Goal: Task Accomplishment & Management: Use online tool/utility

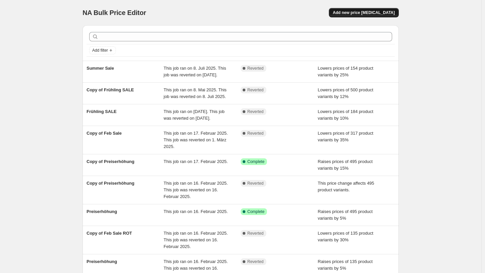
click at [357, 10] on span "Add new price [MEDICAL_DATA]" at bounding box center [364, 12] width 62 height 5
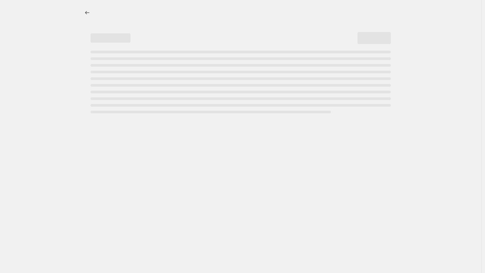
select select "percentage"
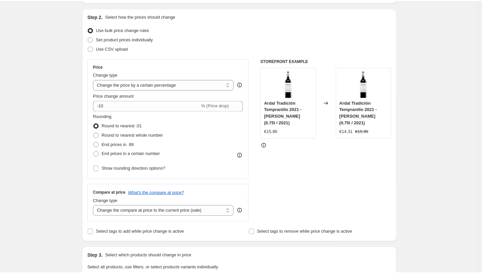
scroll to position [67, 0]
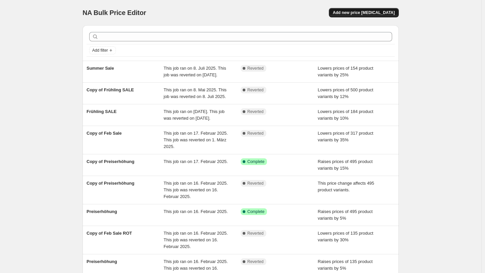
click at [353, 12] on span "Add new price [MEDICAL_DATA]" at bounding box center [364, 12] width 62 height 5
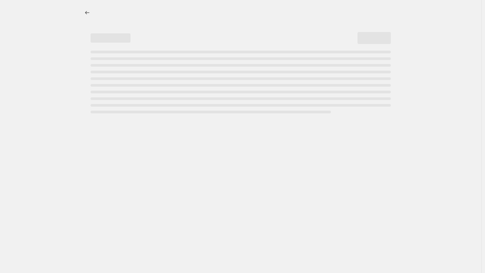
select select "percentage"
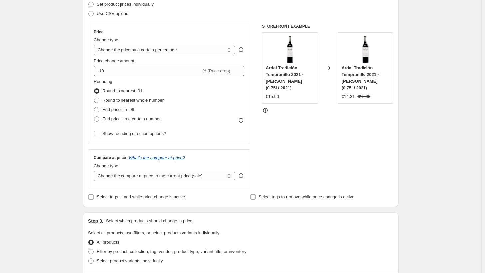
scroll to position [100, 0]
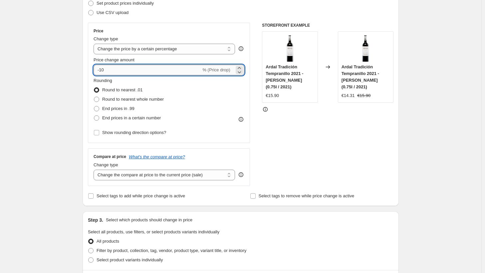
click at [171, 73] on input "-10" at bounding box center [148, 70] width 108 height 11
click at [171, 72] on input "-10" at bounding box center [148, 70] width 108 height 11
type input "-30"
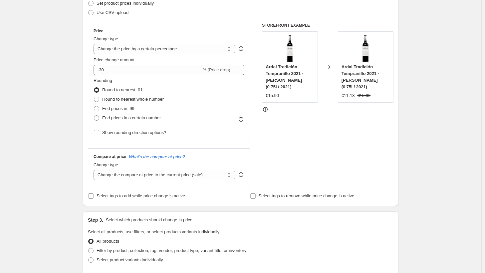
click at [342, 124] on div "STOREFRONT EXAMPLE Ardal Tradición Tempranillo 2021 - [PERSON_NAME] (0.75l / 20…" at bounding box center [328, 104] width 132 height 163
click at [113, 110] on span "End prices in .99" at bounding box center [118, 108] width 32 height 5
click at [94, 106] on input "End prices in .99" at bounding box center [94, 106] width 0 height 0
radio input "true"
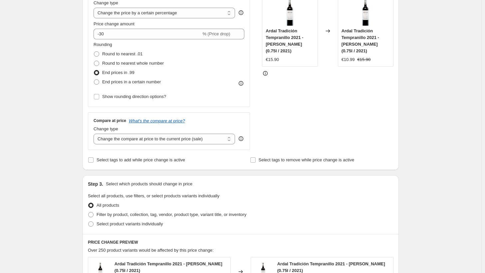
scroll to position [133, 0]
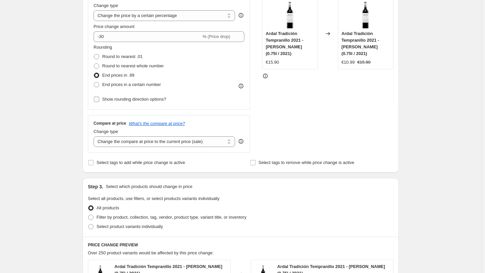
click at [152, 100] on span "Show rounding direction options?" at bounding box center [134, 99] width 64 height 5
click at [99, 100] on input "Show rounding direction options?" at bounding box center [96, 99] width 5 height 5
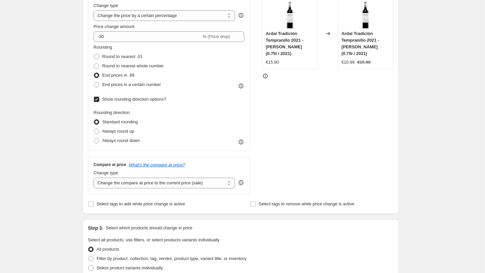
click at [142, 100] on span "Show rounding direction options?" at bounding box center [134, 99] width 64 height 5
click at [99, 100] on input "Show rounding direction options?" at bounding box center [96, 99] width 5 height 5
checkbox input "false"
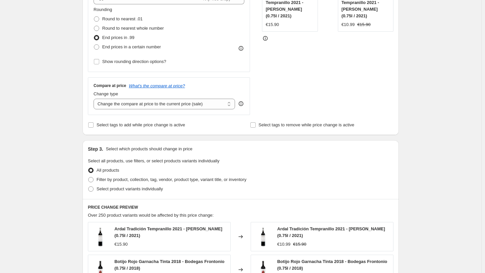
scroll to position [167, 0]
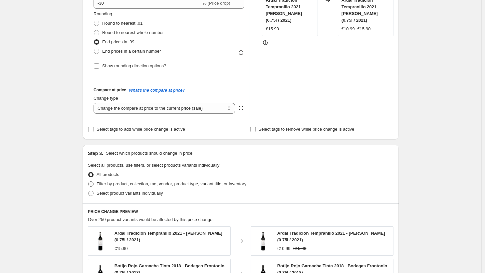
click at [124, 182] on span "Filter by product, collection, tag, vendor, product type, variant title, or inv…" at bounding box center [172, 183] width 150 height 5
click at [89, 181] on input "Filter by product, collection, tag, vendor, product type, variant title, or inv…" at bounding box center [88, 181] width 0 height 0
radio input "true"
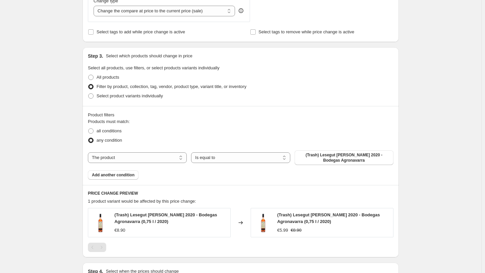
scroll to position [266, 0]
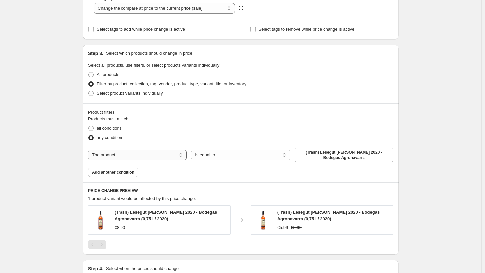
click at [134, 151] on select "The product The product's collection The product's tag The product's vendor The…" at bounding box center [137, 155] width 99 height 11
select select "collection"
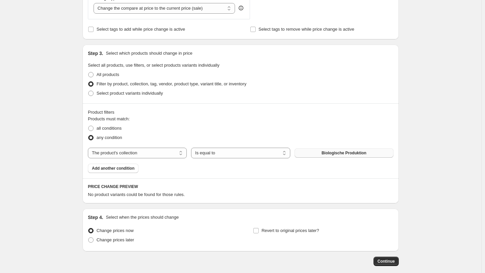
click at [317, 153] on button "Biologische Produktion" at bounding box center [344, 152] width 99 height 9
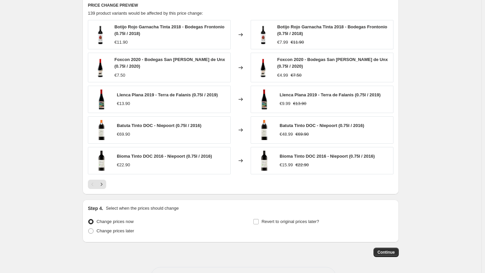
scroll to position [470, 0]
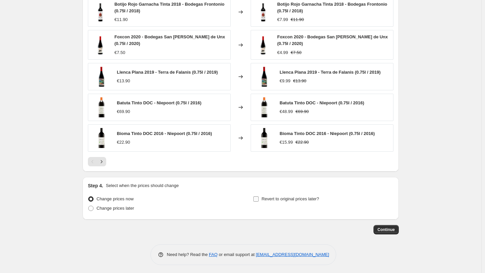
click at [257, 199] on input "Revert to original prices later?" at bounding box center [255, 198] width 5 height 5
checkbox input "true"
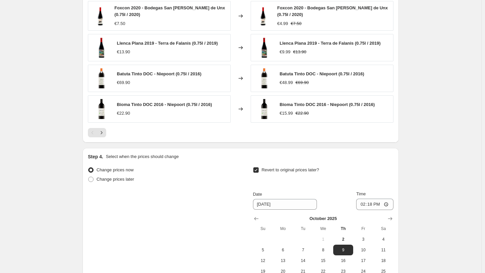
scroll to position [537, 0]
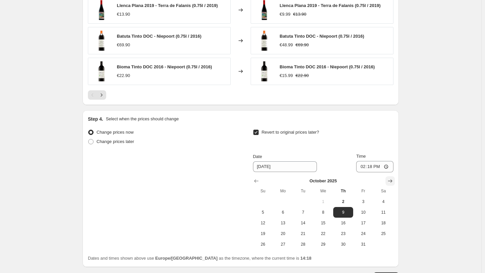
click at [391, 179] on icon "Show next month, November 2025" at bounding box center [390, 180] width 4 height 3
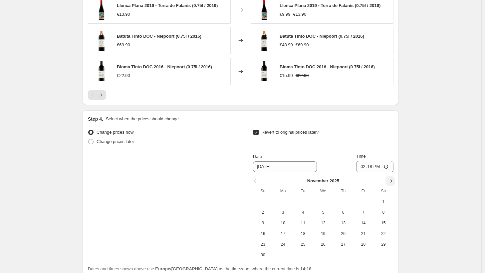
click at [391, 179] on icon "Show next month, December 2025" at bounding box center [390, 180] width 4 height 3
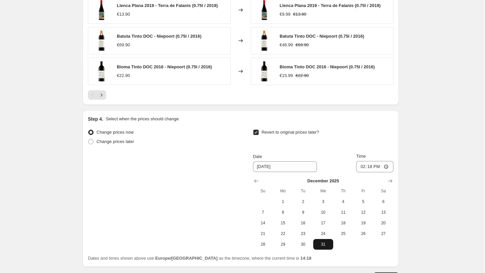
click at [321, 241] on span "31" at bounding box center [323, 243] width 15 height 5
click at [258, 179] on icon "Show previous month, November 2025" at bounding box center [256, 180] width 7 height 7
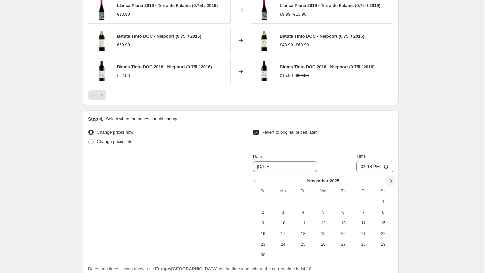
click at [391, 178] on icon "Show next month, December 2025" at bounding box center [390, 180] width 7 height 7
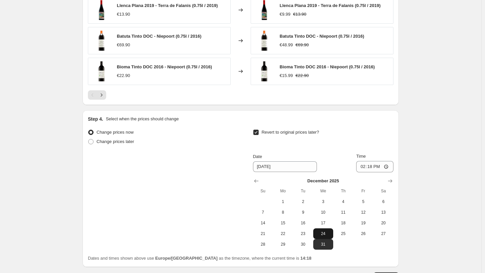
click at [326, 231] on span "24" at bounding box center [323, 233] width 15 height 5
type input "[DATE]"
click at [320, 144] on div "Revert to original prices later?" at bounding box center [323, 138] width 141 height 20
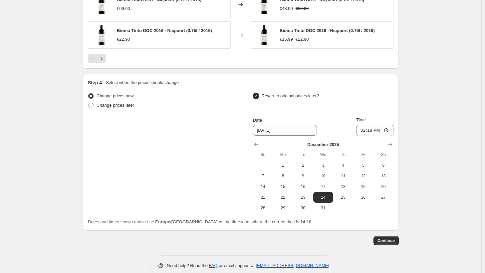
scroll to position [584, 0]
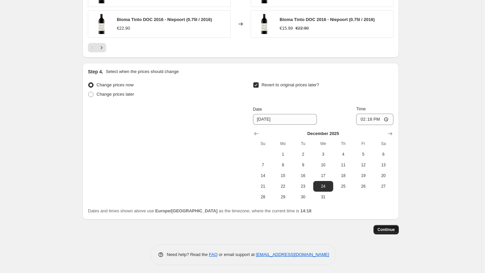
click at [383, 228] on span "Continue" at bounding box center [386, 229] width 17 height 5
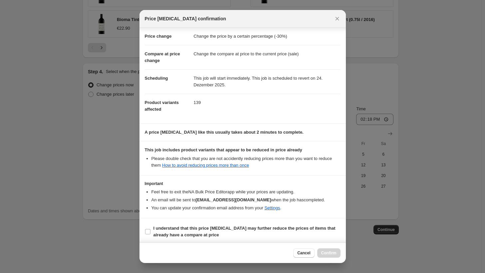
scroll to position [13, 0]
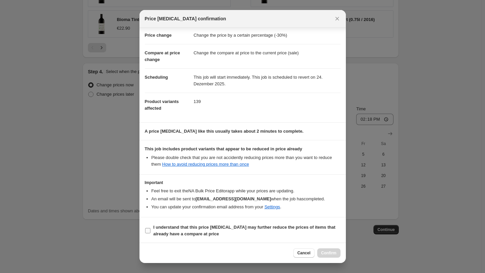
click at [150, 228] on input "I understand that this price [MEDICAL_DATA] may further reduce the prices of it…" at bounding box center [147, 230] width 5 height 5
checkbox input "true"
click at [329, 251] on span "Confirm" at bounding box center [328, 252] width 15 height 5
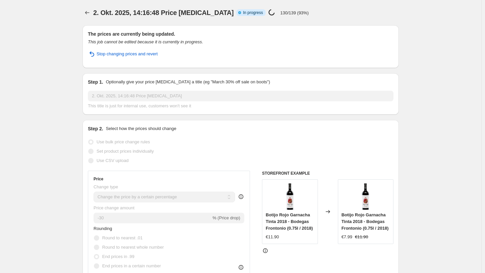
select select "percentage"
select select "collection"
